Goal: Task Accomplishment & Management: Complete application form

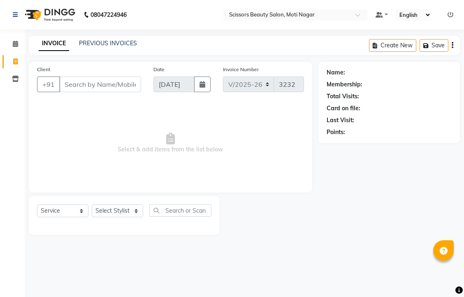
select select "7057"
select select "service"
click at [129, 92] on input "Client" at bounding box center [100, 85] width 82 height 16
click at [126, 92] on input "Client" at bounding box center [100, 85] width 82 height 16
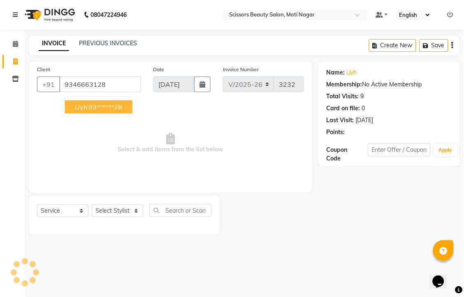
click at [123, 111] on ngb-highlight "93******28" at bounding box center [106, 107] width 34 height 8
type input "93******28"
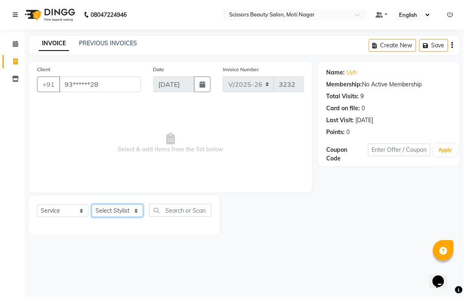
click at [104, 217] on select "Select Stylist Arman [PERSON_NAME] [PERSON_NAME] [PERSON_NAME] Sir Staff" at bounding box center [117, 210] width 51 height 13
select select "58456"
click at [95, 217] on select "Select Stylist Arman [PERSON_NAME] [PERSON_NAME] [PERSON_NAME] Sir Staff" at bounding box center [117, 210] width 51 height 13
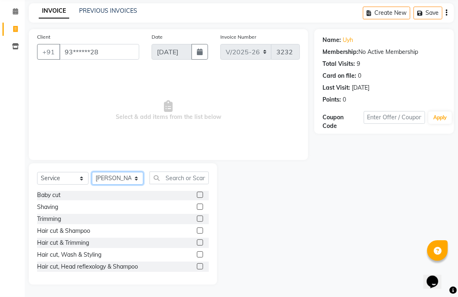
scroll to position [46, 0]
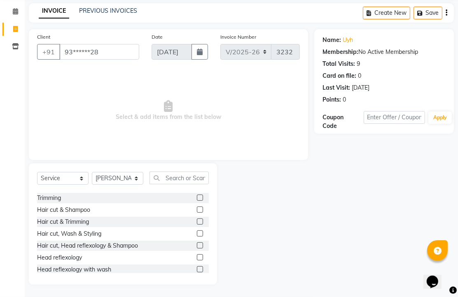
click at [197, 223] on label at bounding box center [200, 221] width 6 height 6
click at [197, 223] on input "checkbox" at bounding box center [199, 221] width 5 height 5
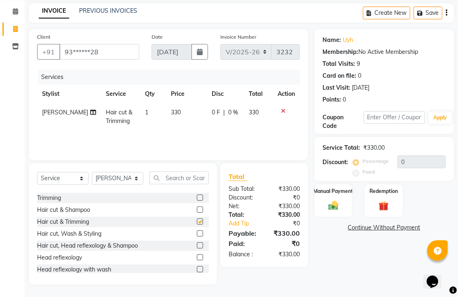
scroll to position [65, 0]
checkbox input "false"
click at [330, 202] on img at bounding box center [333, 206] width 17 height 12
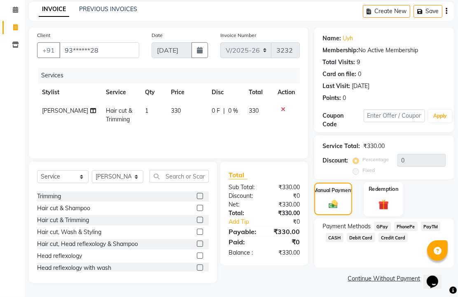
scroll to position [67, 0]
click at [413, 226] on span "PhonePe" at bounding box center [405, 226] width 23 height 9
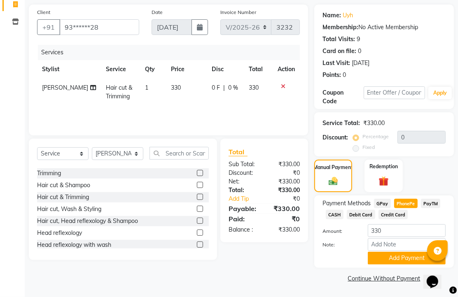
click at [408, 219] on span "Credit Card" at bounding box center [393, 214] width 30 height 9
click at [408, 199] on span "PhonePe" at bounding box center [405, 203] width 23 height 9
click at [388, 254] on button "Add Payment" at bounding box center [406, 258] width 78 height 13
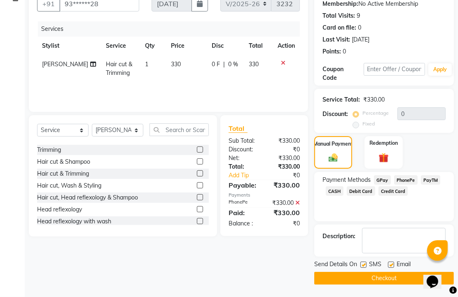
scroll to position [125, 0]
click at [391, 262] on label at bounding box center [391, 265] width 6 height 6
click at [391, 263] on input "checkbox" at bounding box center [390, 265] width 5 height 5
checkbox input "false"
click at [394, 273] on button "Checkout" at bounding box center [383, 278] width 139 height 13
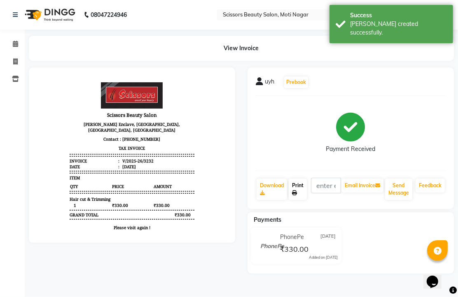
click at [304, 200] on link "Print" at bounding box center [297, 189] width 18 height 21
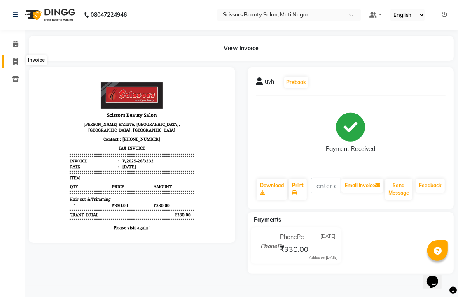
click at [18, 64] on span at bounding box center [15, 61] width 14 height 9
select select "service"
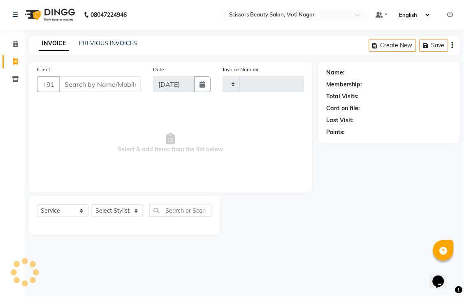
type input "3233"
click at [98, 92] on input "Client" at bounding box center [100, 85] width 82 height 16
select select "7057"
click at [80, 92] on input "Client" at bounding box center [100, 85] width 82 height 16
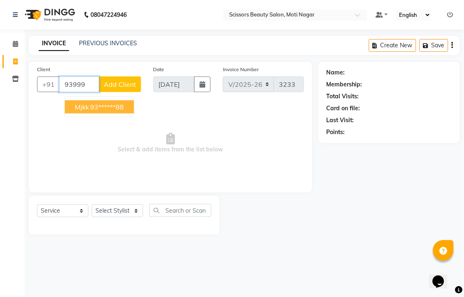
click at [112, 111] on ngb-highlight "93******88" at bounding box center [108, 107] width 34 height 8
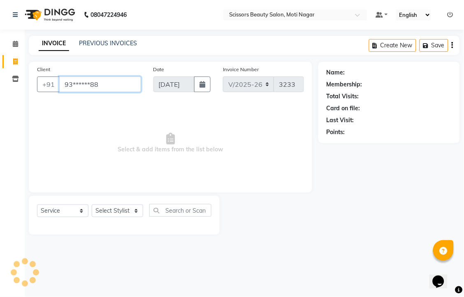
type input "93******88"
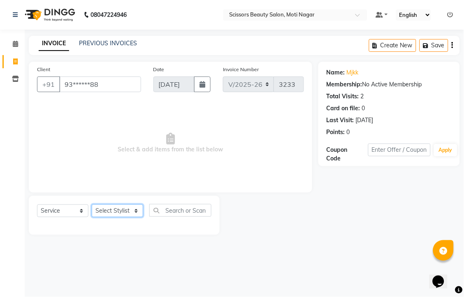
click at [129, 217] on select "Select Stylist Arman [PERSON_NAME] [PERSON_NAME] [PERSON_NAME] Sir Staff" at bounding box center [117, 210] width 51 height 13
select select "89632"
click at [95, 217] on select "Select Stylist Arman [PERSON_NAME] [PERSON_NAME] [PERSON_NAME] Sir Staff" at bounding box center [117, 210] width 51 height 13
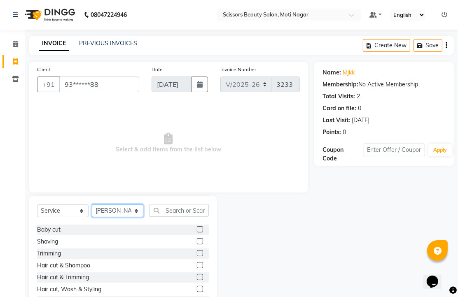
scroll to position [46, 0]
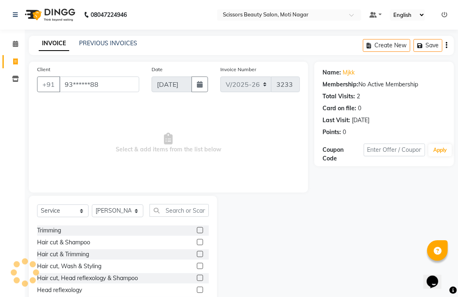
drag, startPoint x: 188, startPoint y: 284, endPoint x: 187, endPoint y: 279, distance: 5.1
click at [197, 257] on label at bounding box center [200, 254] width 6 height 6
click at [197, 257] on input "checkbox" at bounding box center [199, 254] width 5 height 5
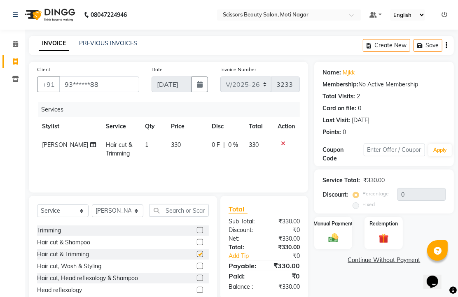
checkbox input "false"
click at [169, 217] on input "text" at bounding box center [178, 210] width 59 height 13
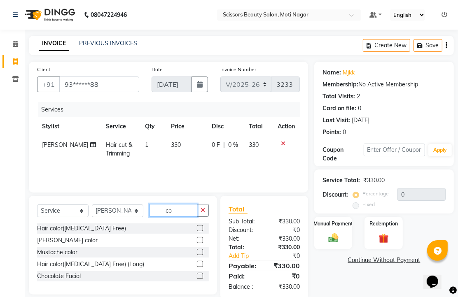
scroll to position [0, 0]
type input "co"
click at [197, 231] on label at bounding box center [200, 228] width 6 height 6
click at [197, 231] on input "checkbox" at bounding box center [199, 228] width 5 height 5
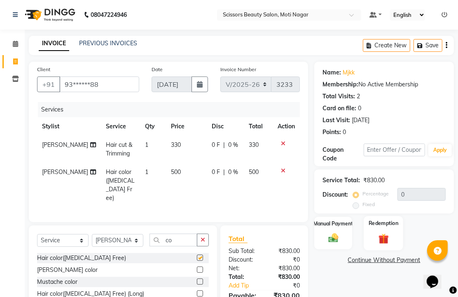
checkbox input "false"
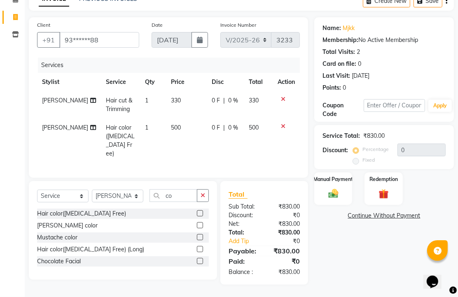
scroll to position [103, 0]
click at [335, 188] on img at bounding box center [333, 194] width 17 height 12
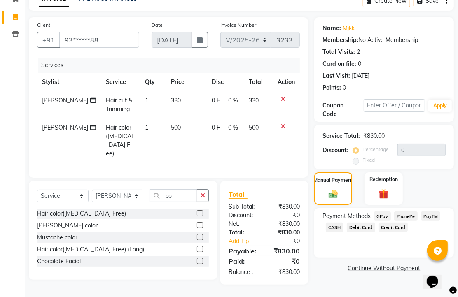
click at [410, 211] on span "PhonePe" at bounding box center [405, 215] width 23 height 9
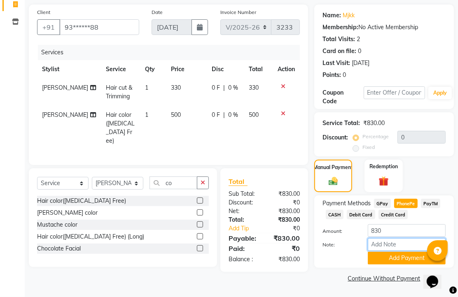
click at [416, 242] on input "Note:" at bounding box center [406, 244] width 78 height 13
click at [440, 163] on div "Manual Payment Redemption" at bounding box center [384, 176] width 152 height 33
click at [404, 256] on button "Add Payment" at bounding box center [406, 258] width 78 height 13
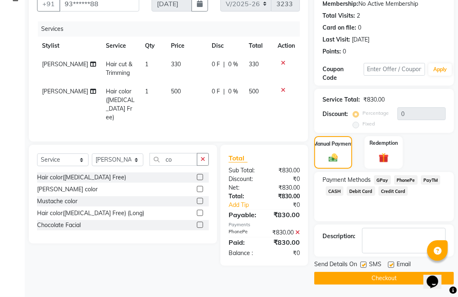
scroll to position [129, 0]
click at [394, 262] on label at bounding box center [391, 265] width 6 height 6
click at [393, 263] on input "checkbox" at bounding box center [390, 265] width 5 height 5
checkbox input "false"
click at [369, 272] on button "Checkout" at bounding box center [383, 278] width 139 height 13
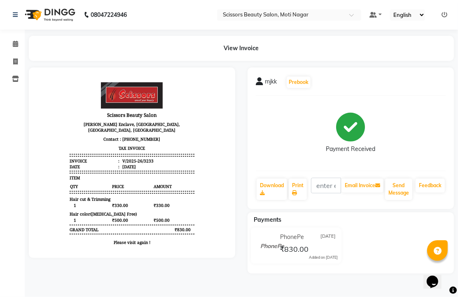
scroll to position [15, 0]
